Goal: Register for event/course

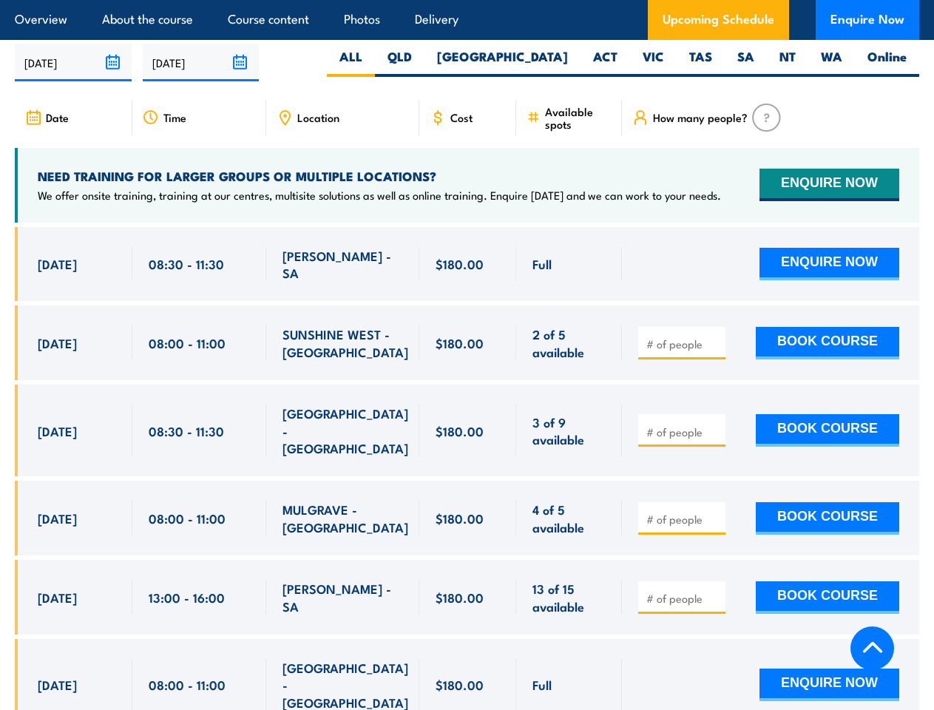
click at [467, 0] on article "Overview About the course Course content Photos Delivery Upcoming Schedule Enqu…" at bounding box center [467, 20] width 904 height 40
click at [73, 59] on input "[DATE]" at bounding box center [73, 63] width 117 height 38
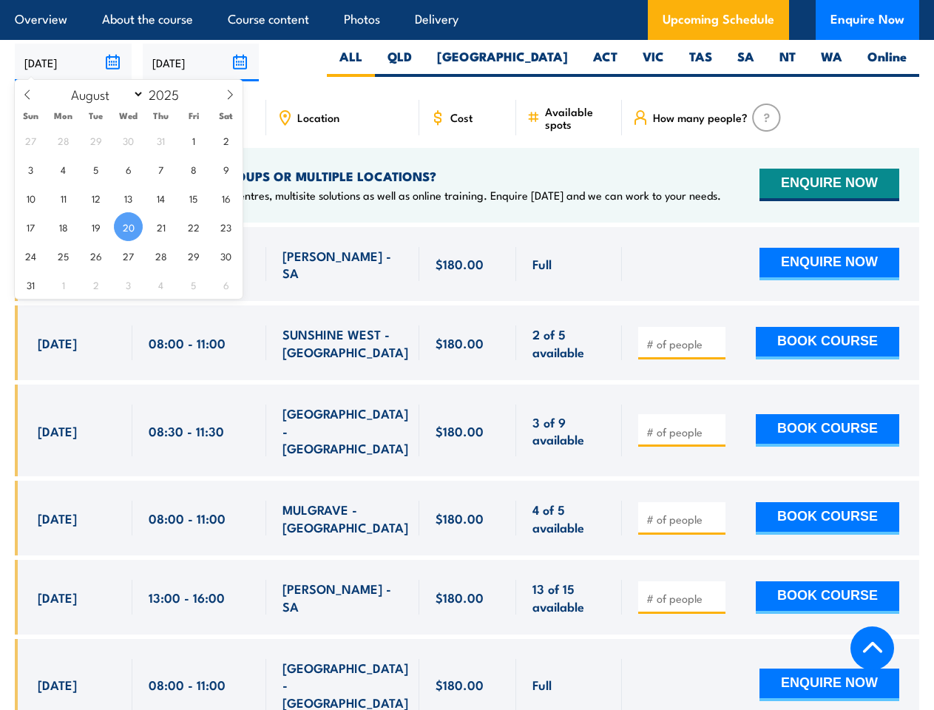
click at [201, 59] on input "[DATE]" at bounding box center [201, 63] width 117 height 38
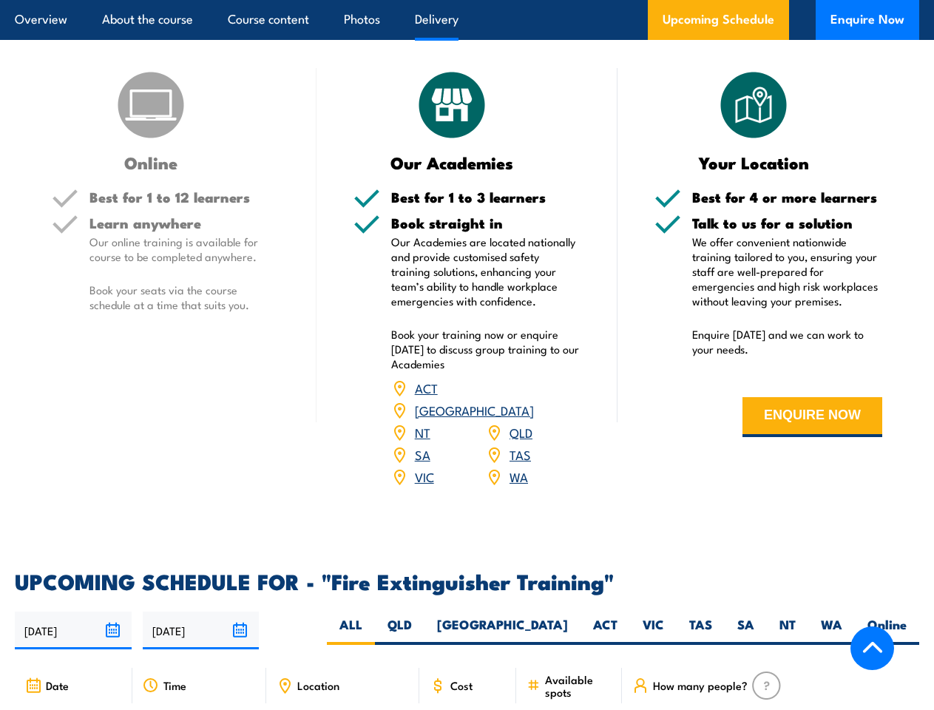
click at [467, 0] on article "Overview About the course Course content Photos Delivery Upcoming Schedule Enqu…" at bounding box center [467, 20] width 904 height 40
click at [73, 627] on input "[DATE]" at bounding box center [73, 630] width 117 height 38
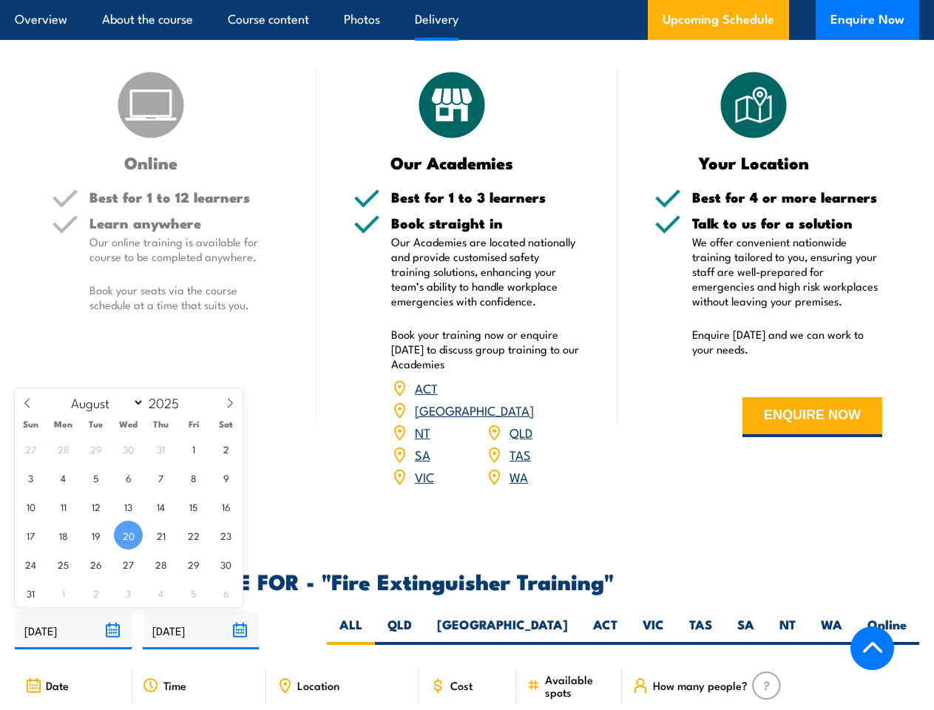
click at [201, 627] on input "[DATE]" at bounding box center [201, 630] width 117 height 38
